Goal: Transaction & Acquisition: Subscribe to service/newsletter

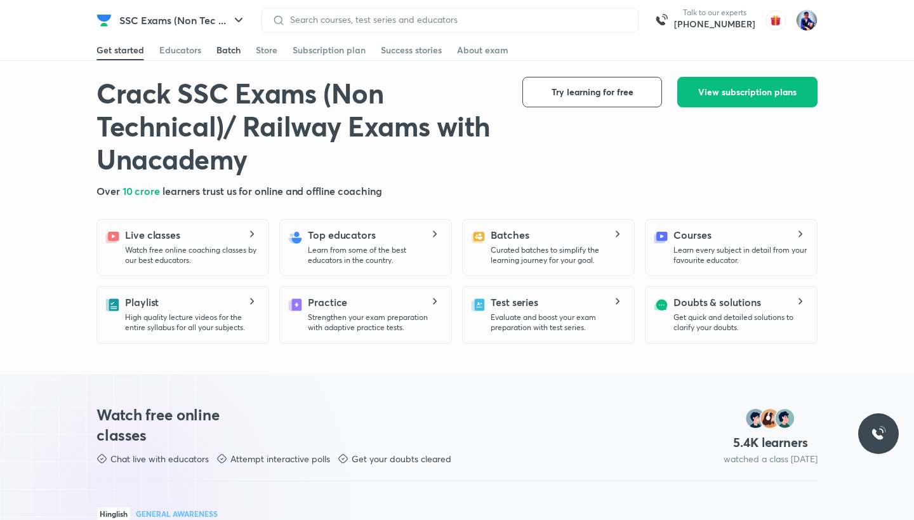
click at [230, 53] on div "Batch" at bounding box center [228, 50] width 24 height 13
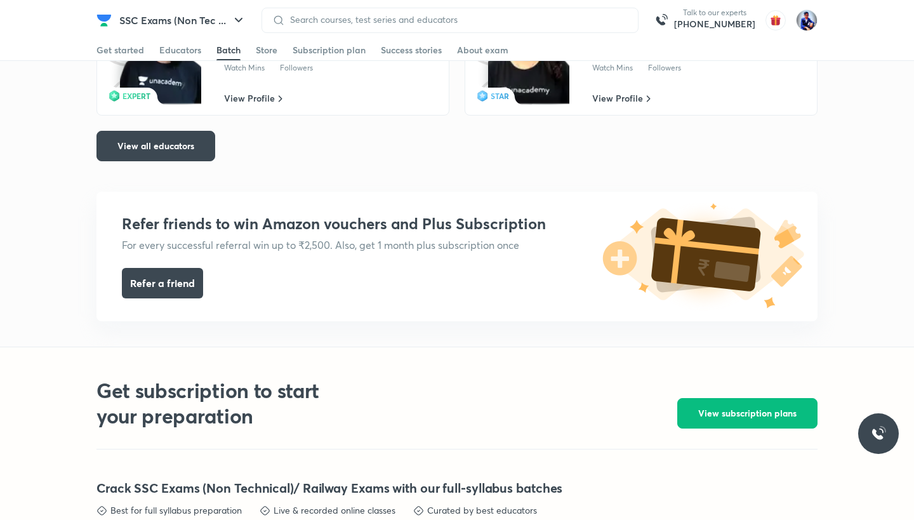
scroll to position [2111, 0]
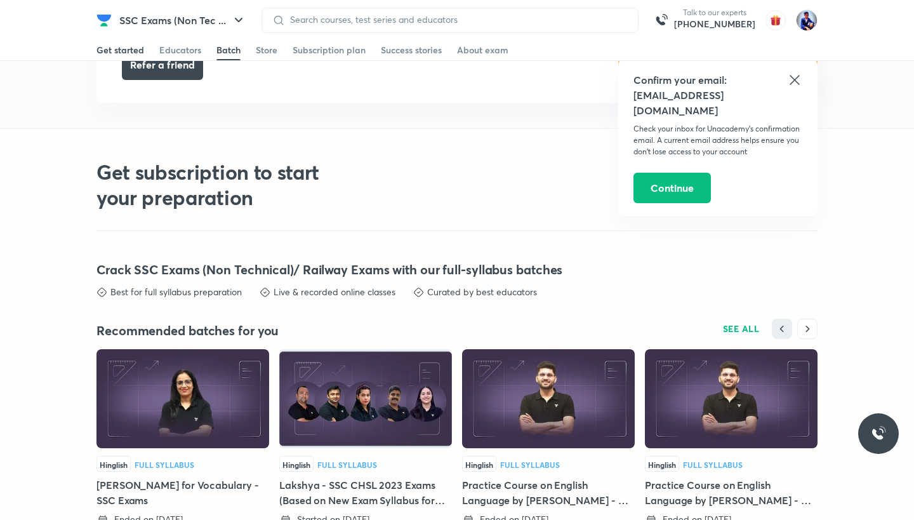
click at [126, 50] on div "Get started" at bounding box center [120, 50] width 48 height 13
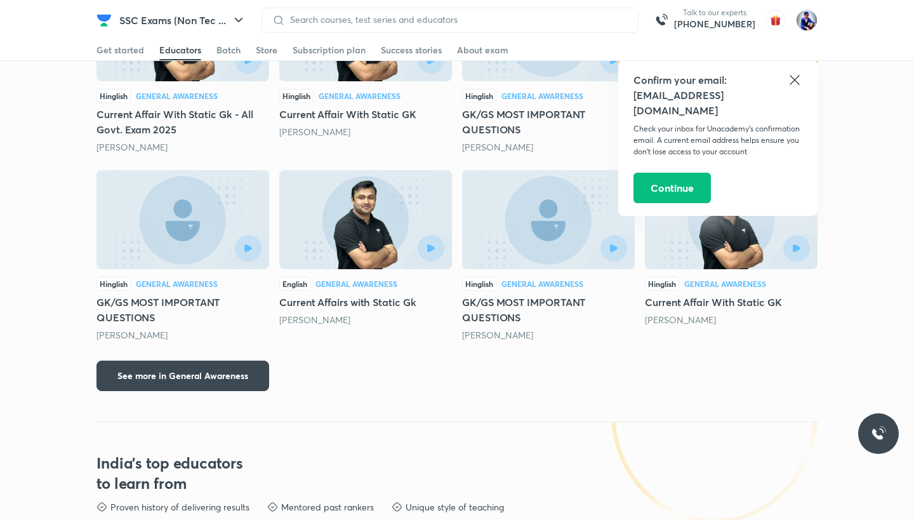
scroll to position [1173, 0]
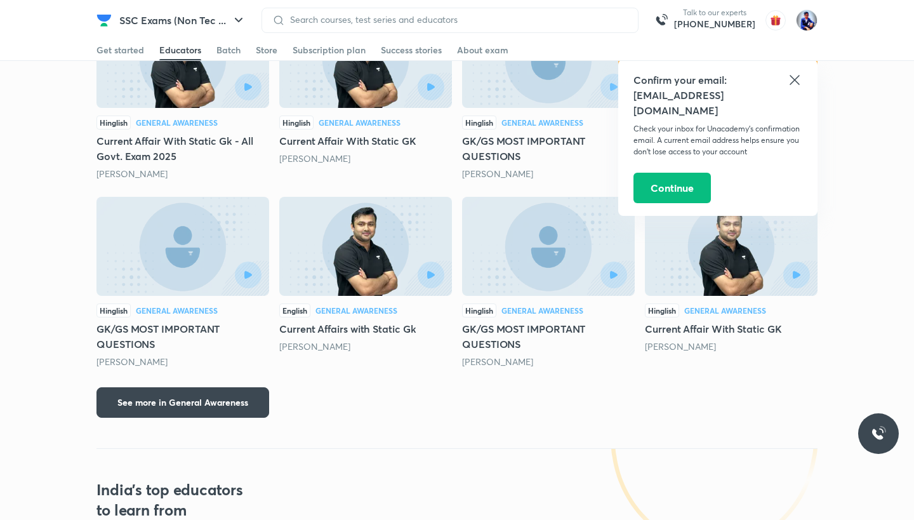
click at [795, 76] on icon at bounding box center [794, 79] width 15 height 15
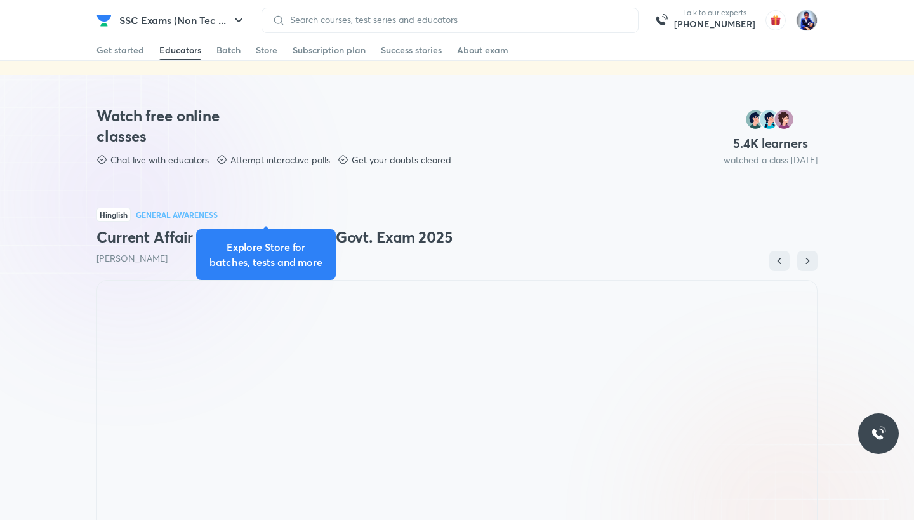
scroll to position [0, 0]
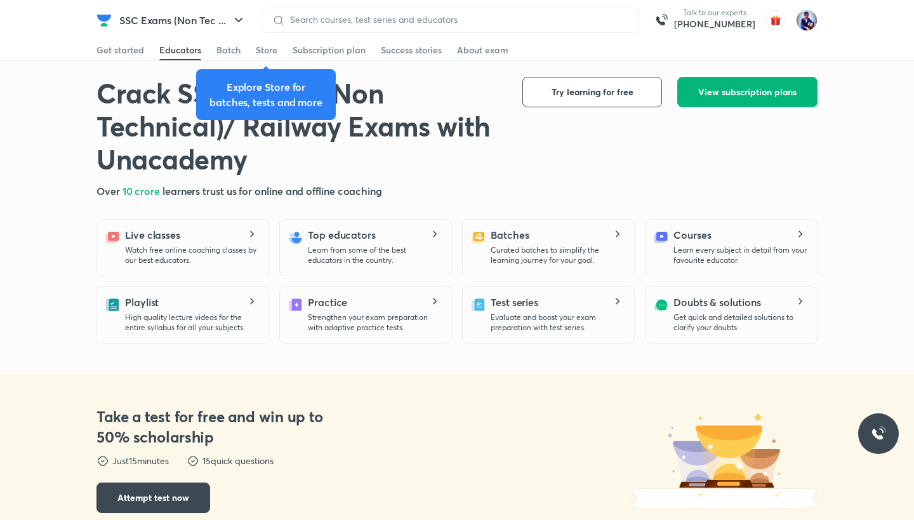
click at [719, 95] on span "View subscription plans" at bounding box center [747, 92] width 98 height 13
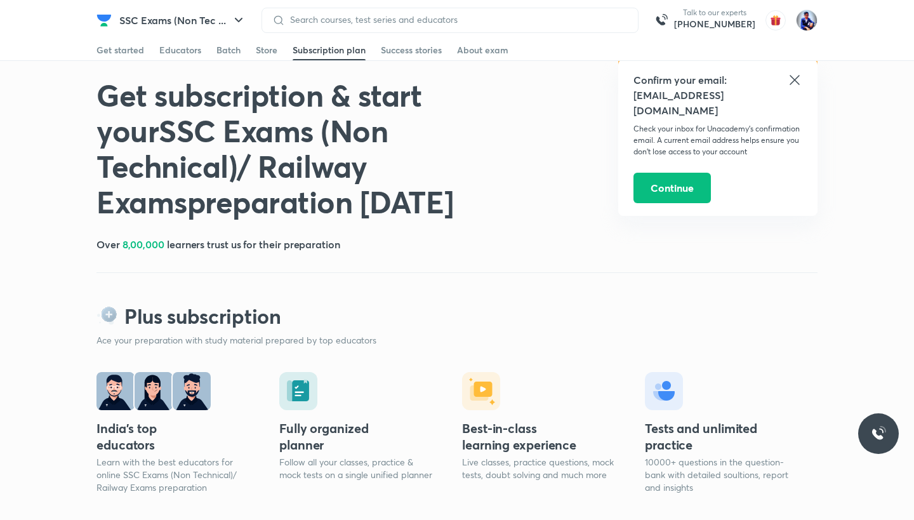
click at [793, 81] on icon at bounding box center [794, 79] width 15 height 15
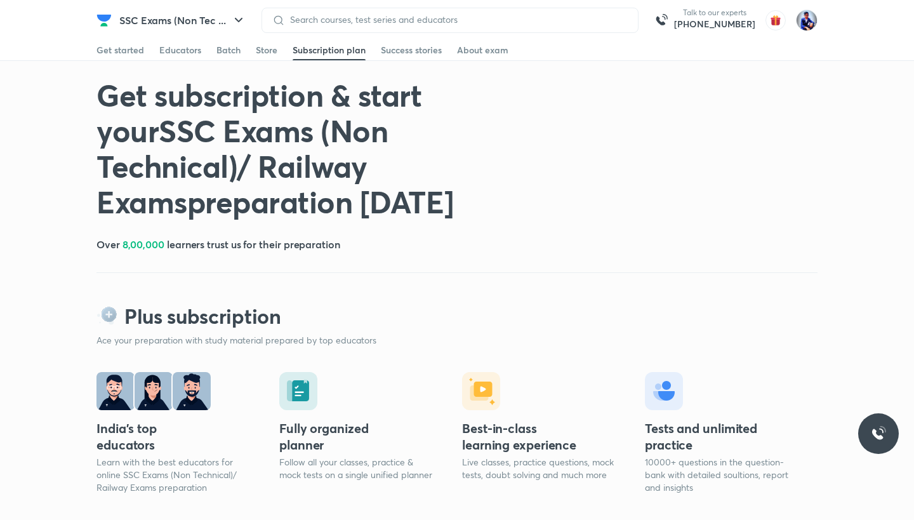
click at [776, 24] on img "button" at bounding box center [776, 20] width 20 height 20
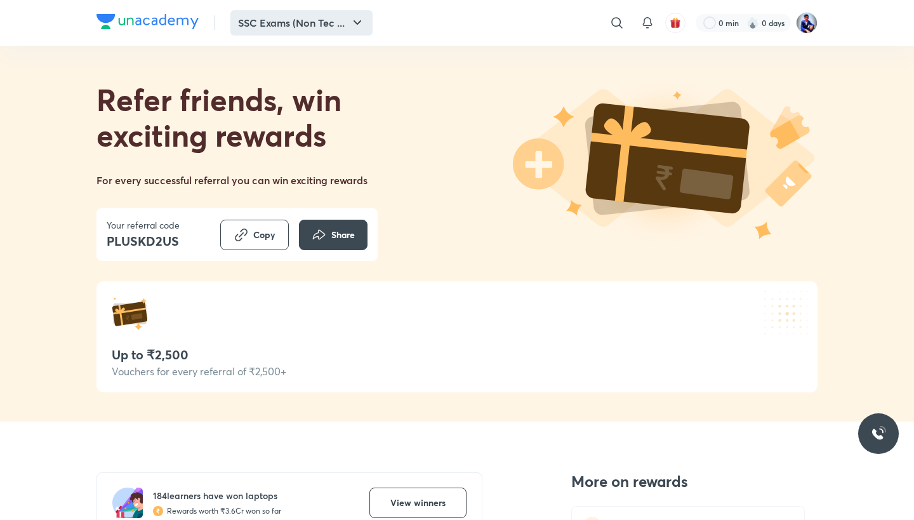
click at [308, 17] on button "SSC Exams (Non Tec ..." at bounding box center [301, 22] width 142 height 25
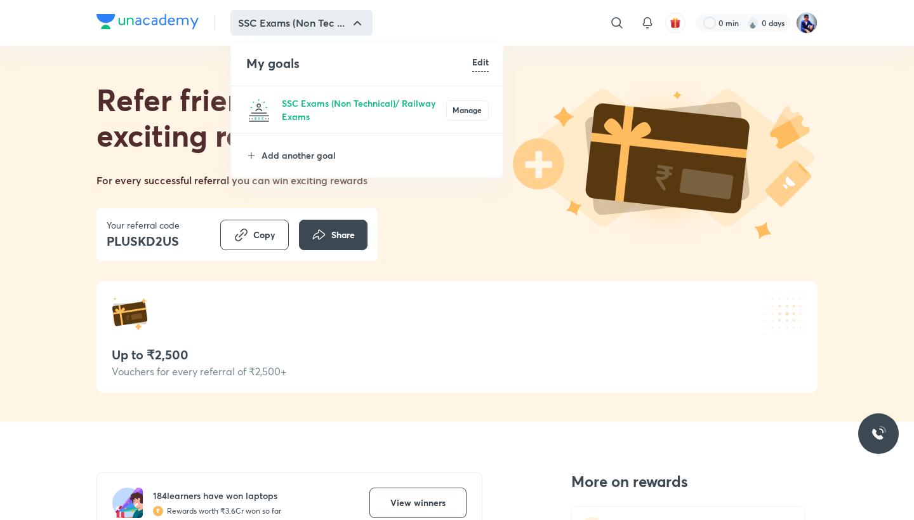
click at [257, 156] on li "Add another goal" at bounding box center [367, 155] width 273 height 44
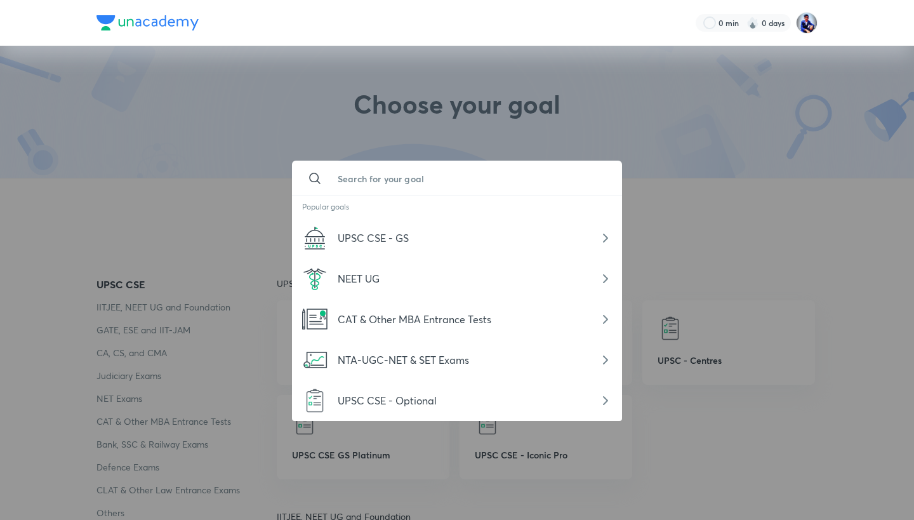
click at [343, 168] on input "text" at bounding box center [470, 178] width 284 height 34
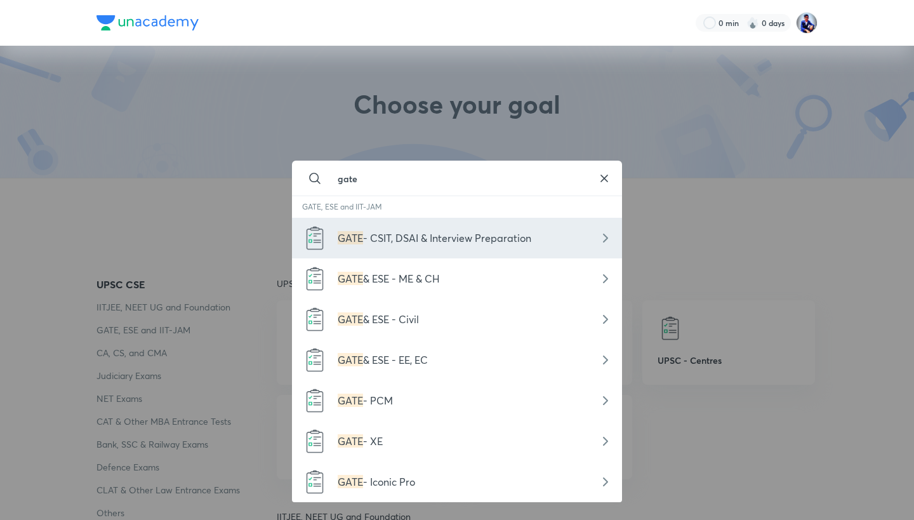
click at [376, 232] on span "- CSIT, DSAI & Interview Preparation" at bounding box center [447, 237] width 168 height 13
type input "GATE - CSIT, DSAI & Interview Preparation"
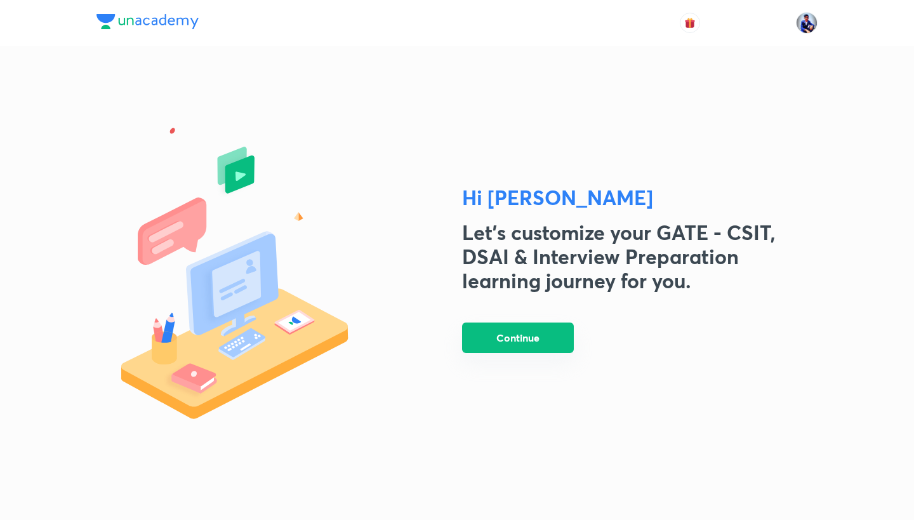
click at [499, 338] on button "Continue" at bounding box center [518, 338] width 112 height 30
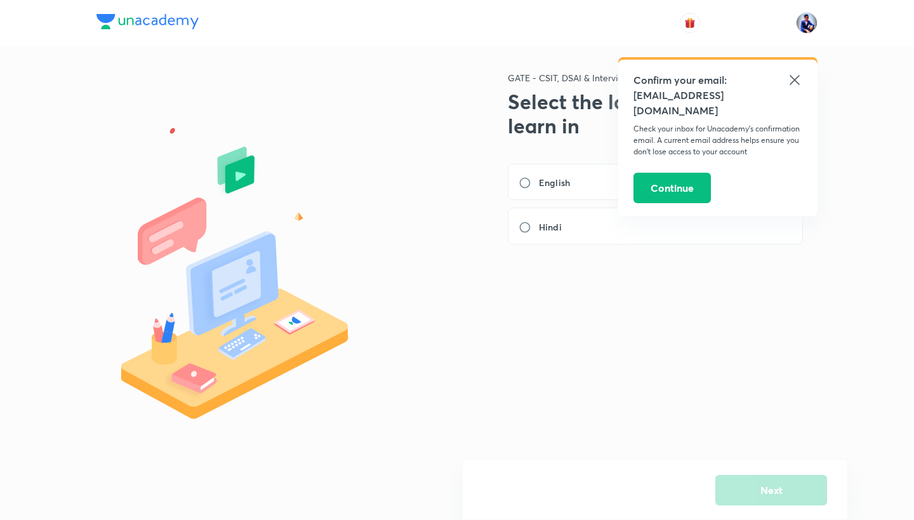
click at [795, 77] on icon at bounding box center [794, 79] width 15 height 15
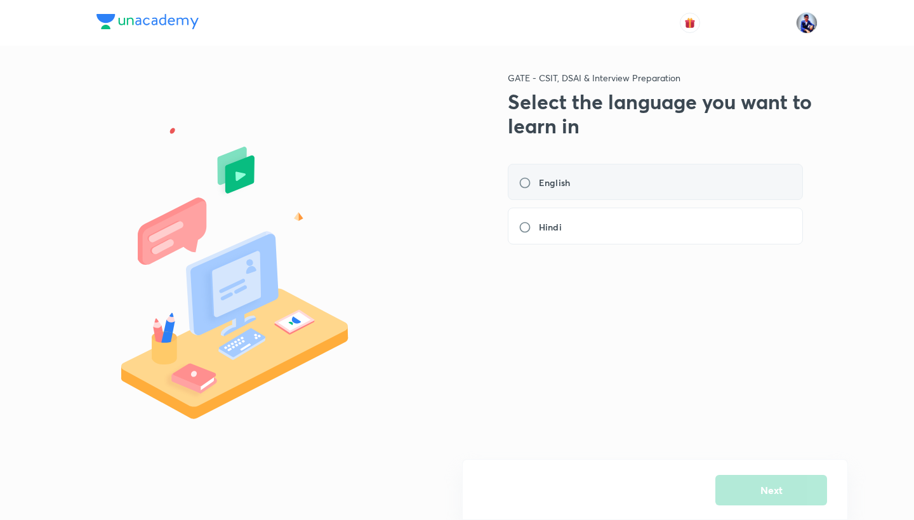
click at [599, 174] on div "English" at bounding box center [655, 182] width 295 height 37
radio input "true"
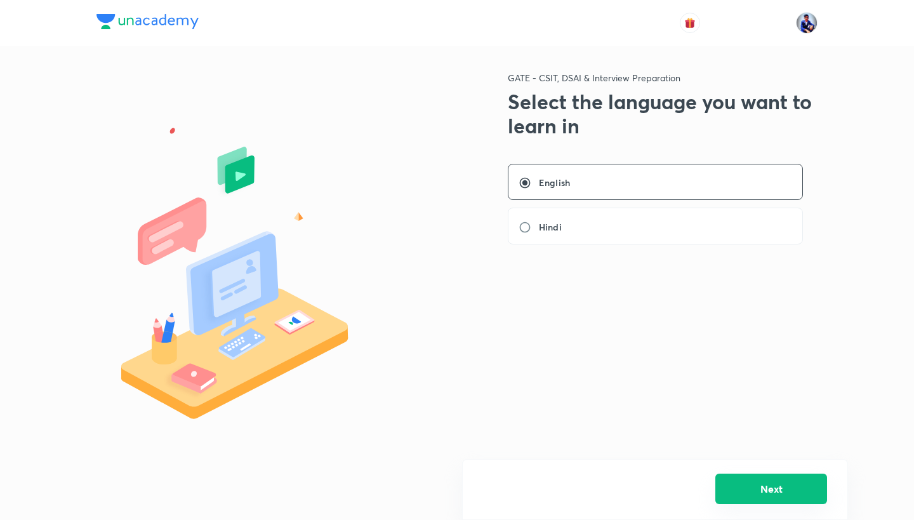
click at [741, 483] on button "Next" at bounding box center [771, 489] width 112 height 30
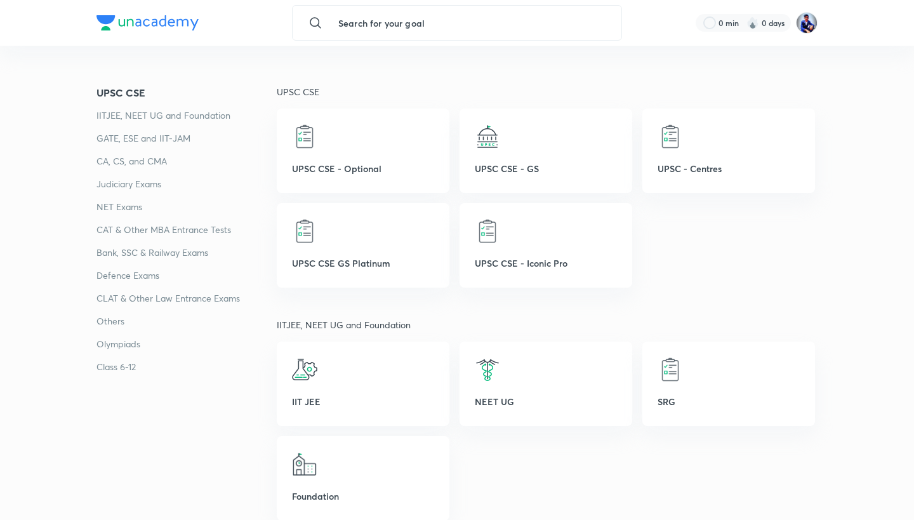
scroll to position [192, 0]
click at [158, 138] on p "GATE, ESE and IIT-JAM" at bounding box center [186, 137] width 180 height 15
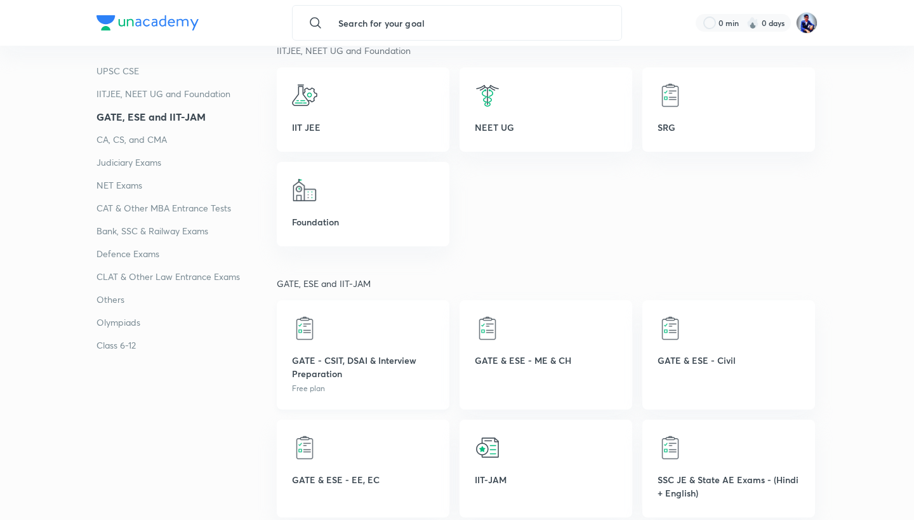
click at [401, 330] on div at bounding box center [363, 328] width 142 height 25
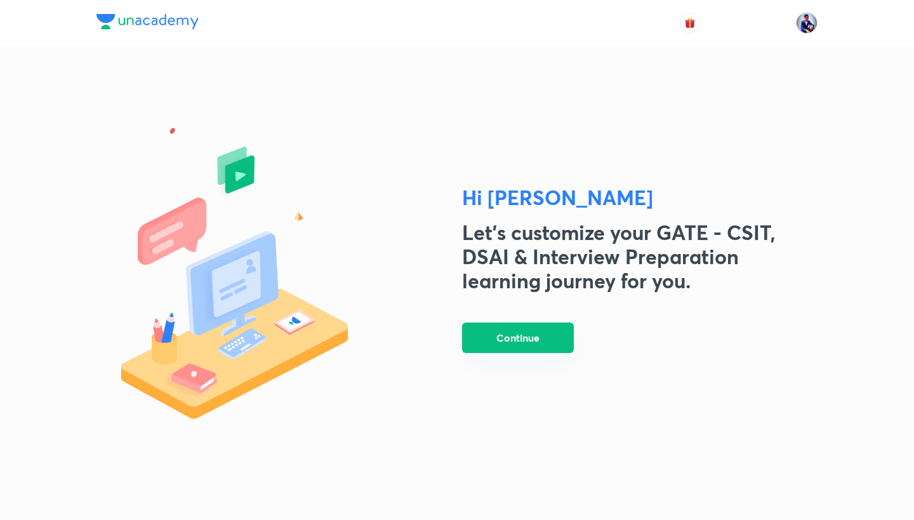
click at [506, 343] on button "Continue" at bounding box center [518, 338] width 112 height 30
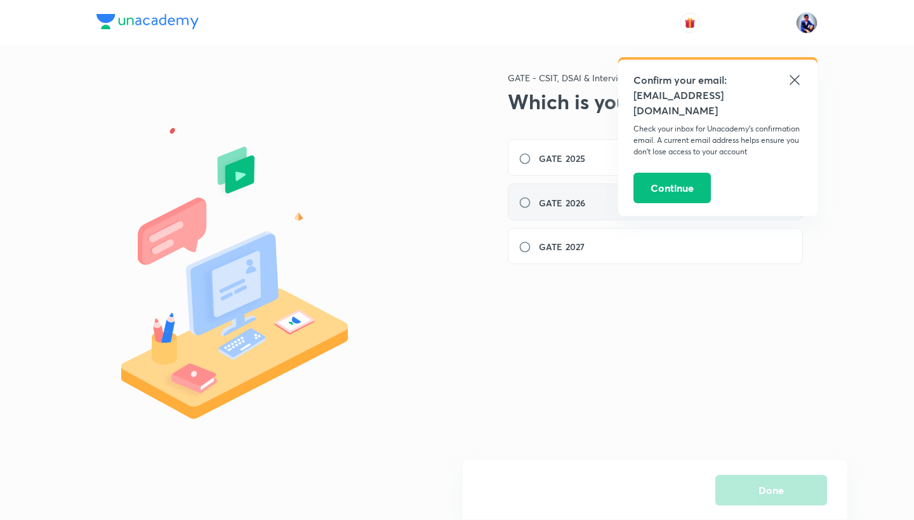
click at [545, 208] on div "GATE 2026" at bounding box center [655, 201] width 295 height 37
radio input "true"
click at [797, 84] on icon at bounding box center [794, 79] width 15 height 15
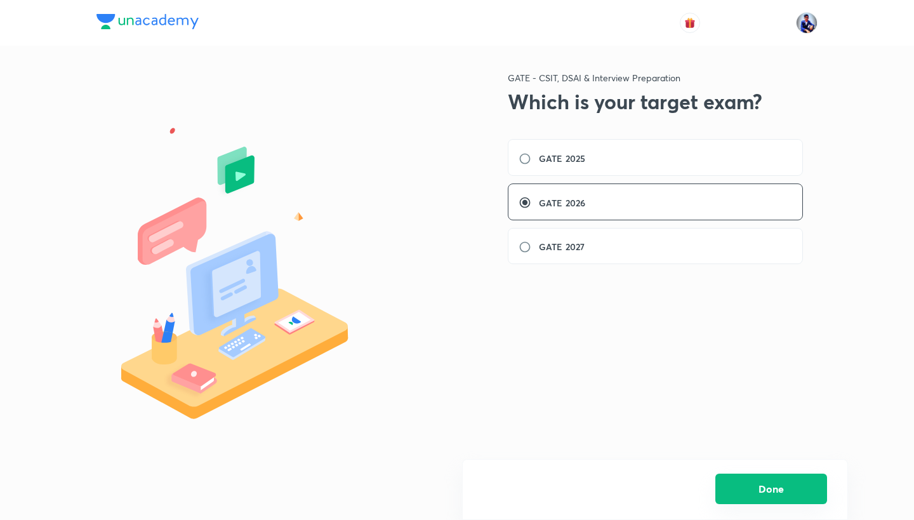
click at [726, 489] on button "Done" at bounding box center [771, 489] width 112 height 30
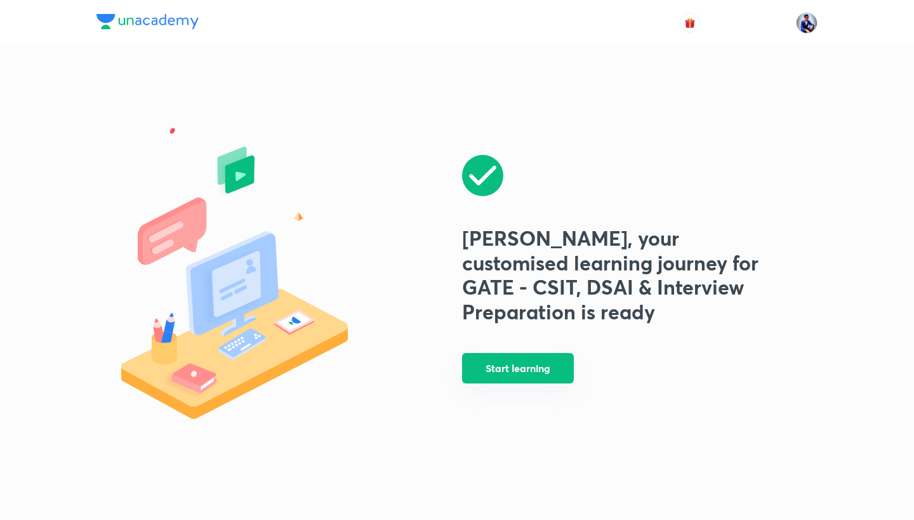
click at [547, 375] on button "Start learning" at bounding box center [518, 368] width 112 height 30
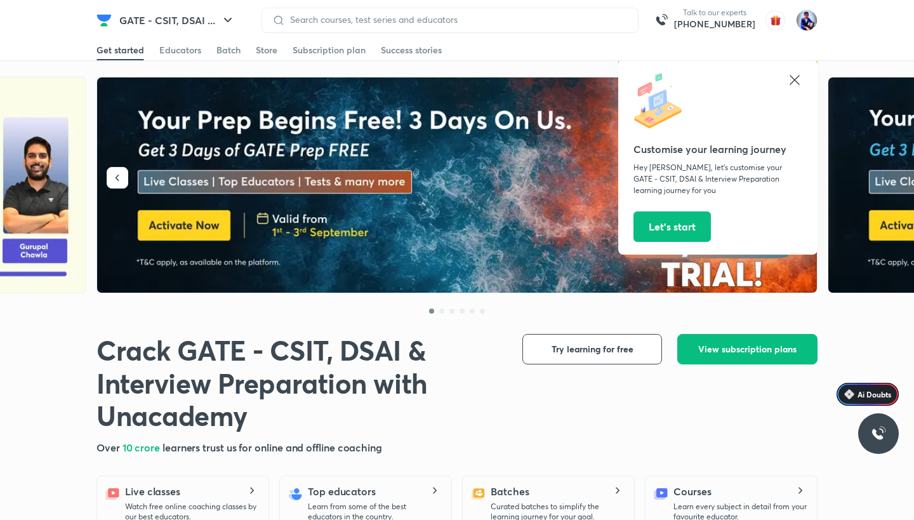
click at [797, 75] on icon at bounding box center [794, 79] width 15 height 15
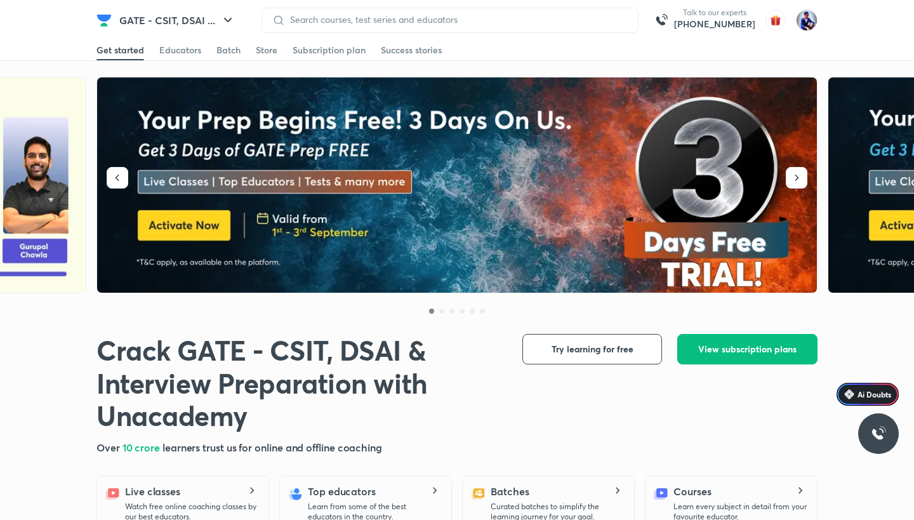
click at [592, 219] on img at bounding box center [457, 185] width 721 height 216
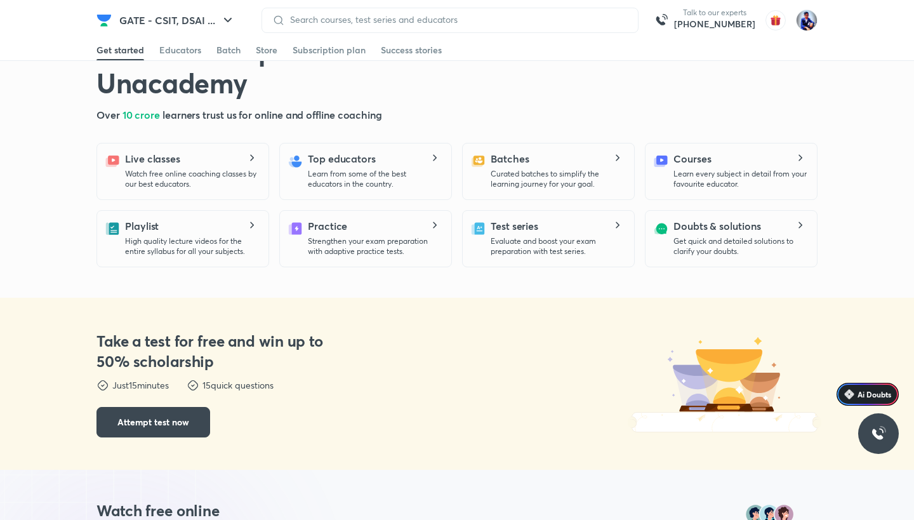
scroll to position [337, 0]
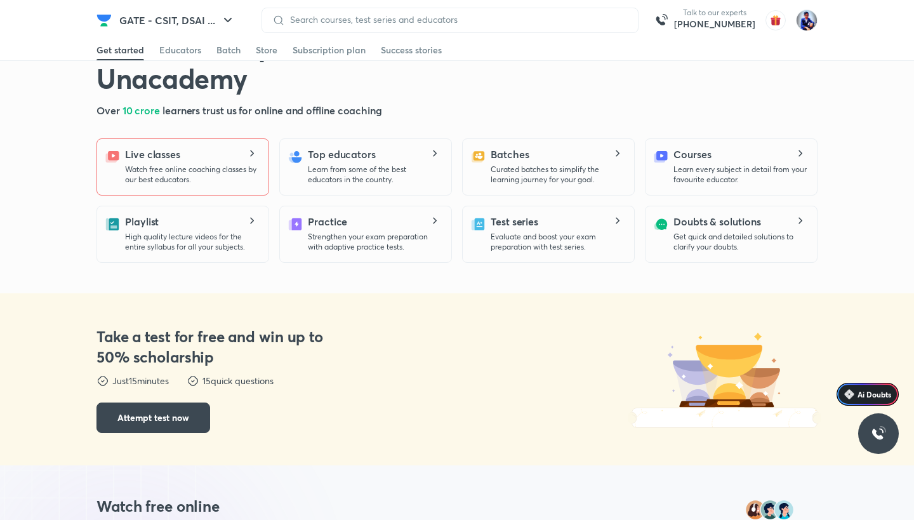
click at [247, 155] on icon at bounding box center [250, 153] width 15 height 7
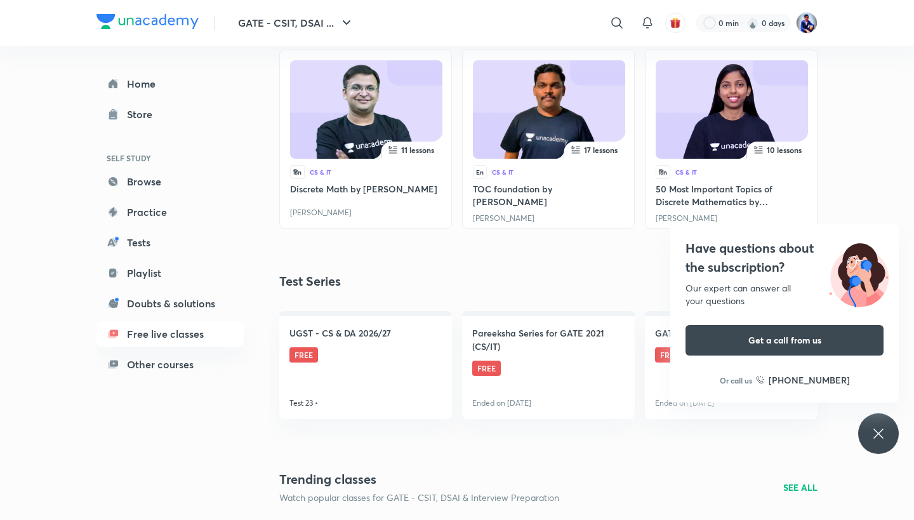
scroll to position [465, 0]
click at [154, 274] on link "Playlist" at bounding box center [169, 272] width 147 height 25
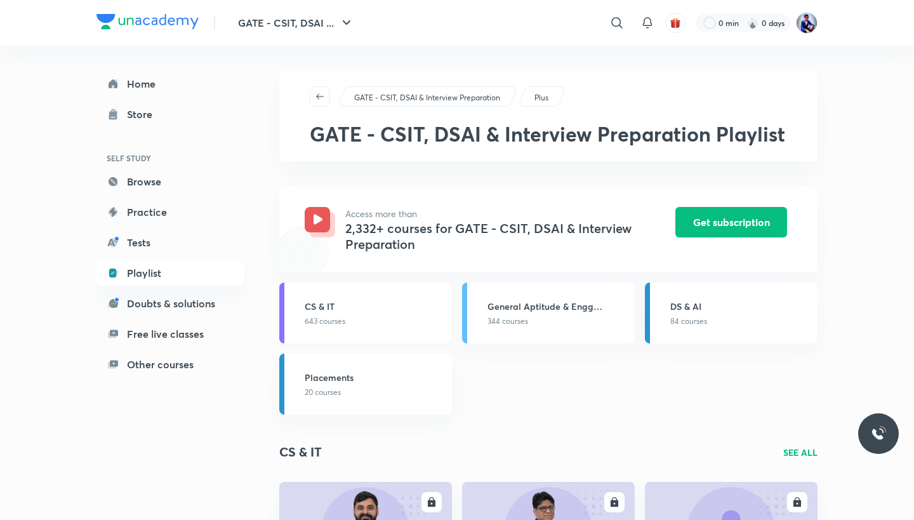
click at [350, 339] on link "CS & IT 643 courses" at bounding box center [365, 313] width 173 height 61
click at [352, 322] on p "643 courses" at bounding box center [375, 321] width 140 height 11
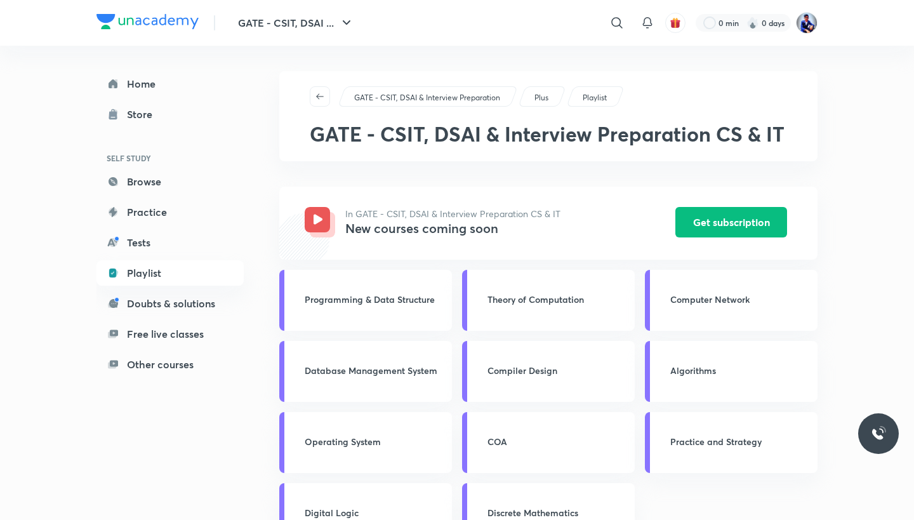
click at [352, 322] on link "Programming & Data Structure" at bounding box center [365, 300] width 173 height 61
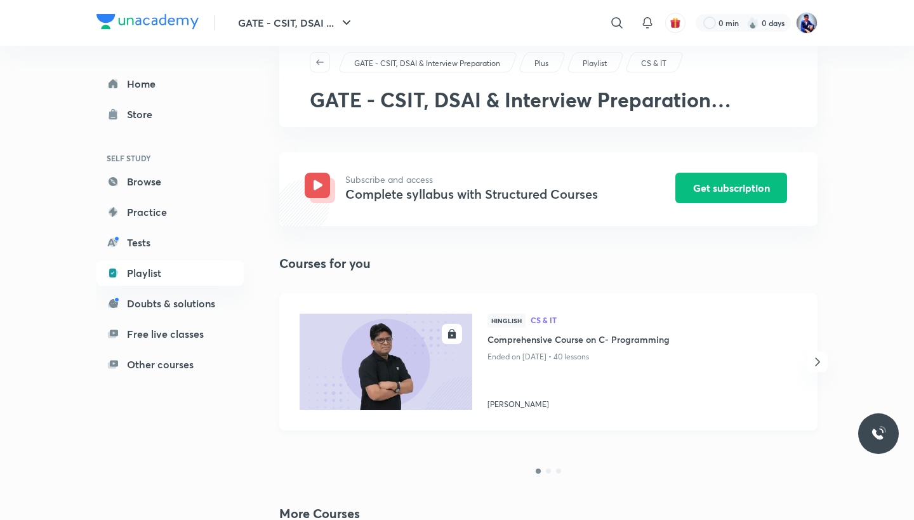
scroll to position [41, 0]
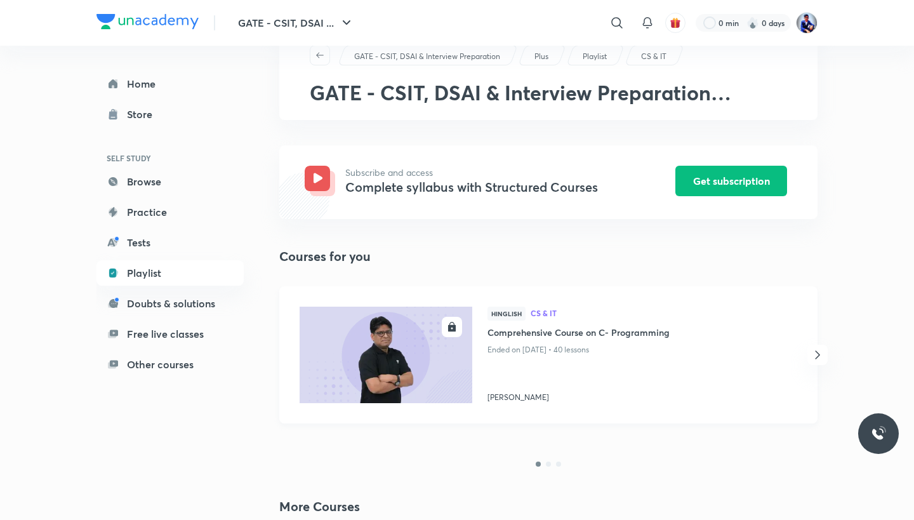
click at [536, 342] on p "Ended on [DATE] • 40 lessons" at bounding box center [632, 350] width 289 height 17
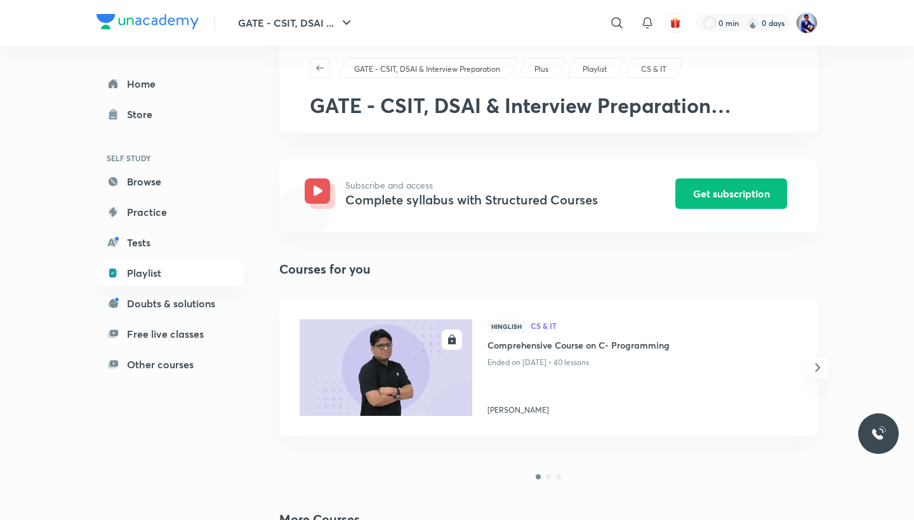
scroll to position [0, 0]
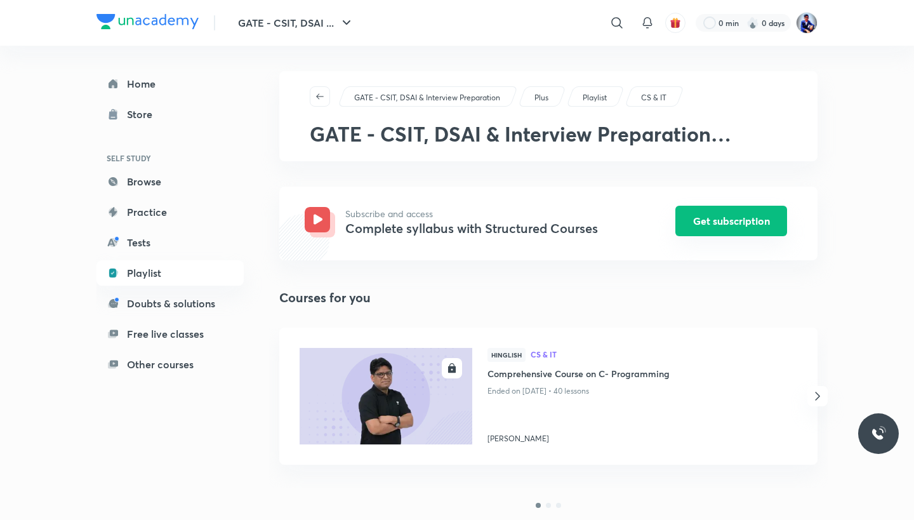
click at [735, 218] on button "Get subscription" at bounding box center [731, 221] width 112 height 30
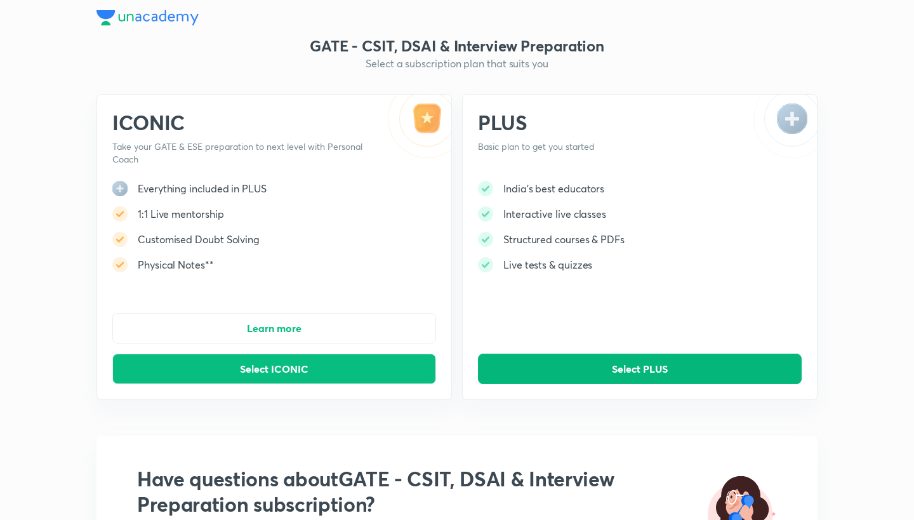
click at [571, 368] on button "Select PLUS" at bounding box center [640, 369] width 324 height 30
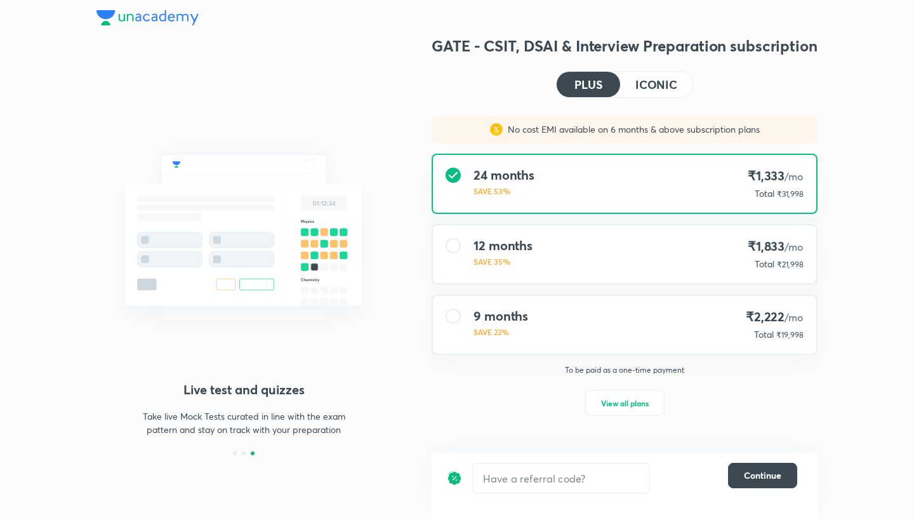
click at [647, 79] on h4 "ICONIC" at bounding box center [657, 84] width 42 height 11
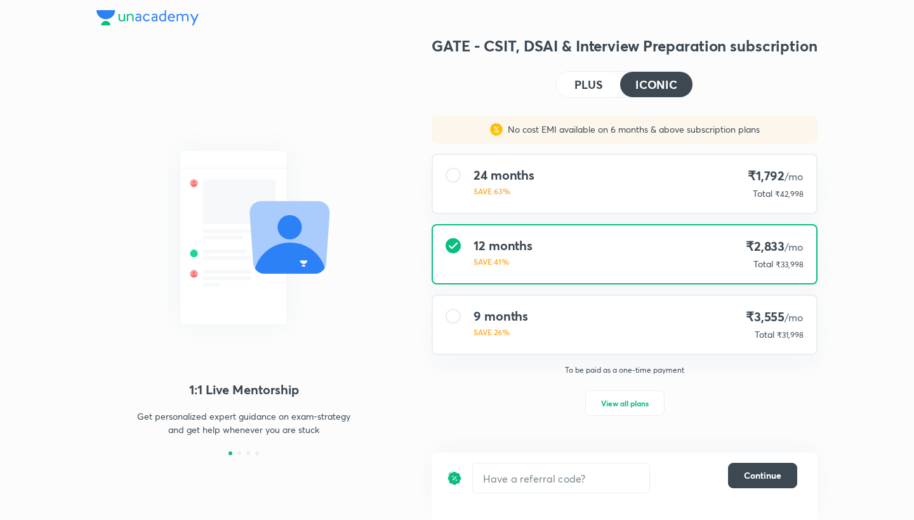
click at [597, 86] on h4 "PLUS" at bounding box center [589, 84] width 28 height 11
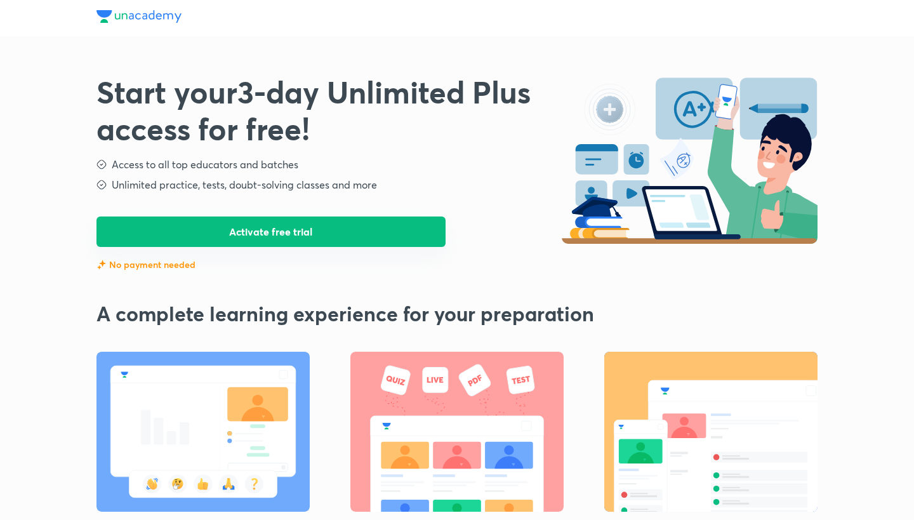
click at [378, 230] on button "Activate free trial" at bounding box center [270, 231] width 349 height 30
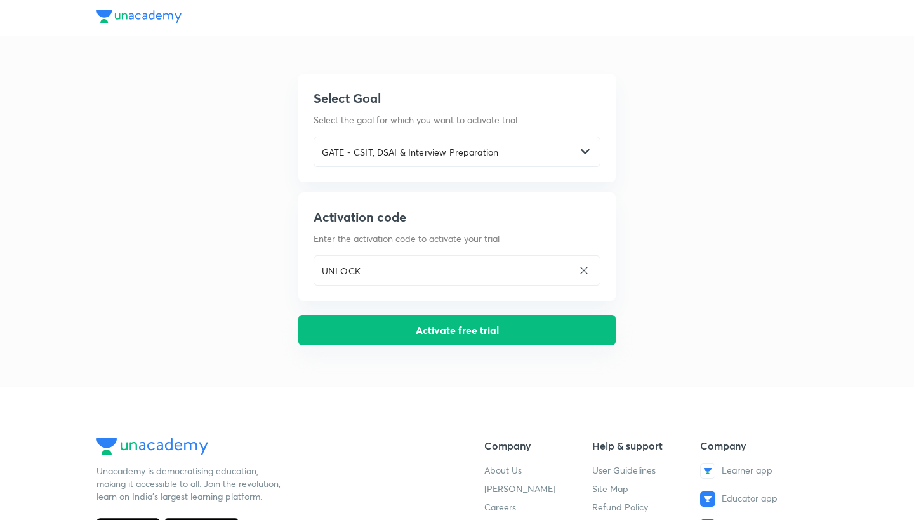
click at [423, 338] on button "Activate free trial" at bounding box center [456, 330] width 317 height 30
